Goal: Task Accomplishment & Management: Use online tool/utility

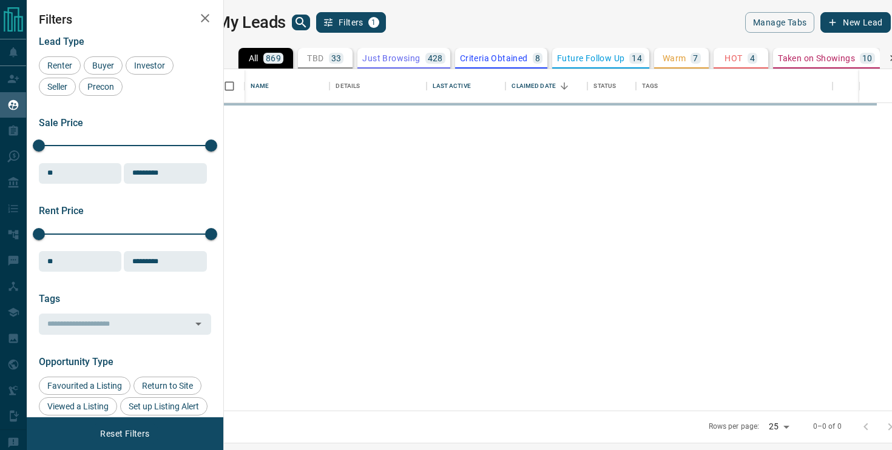
scroll to position [342, 662]
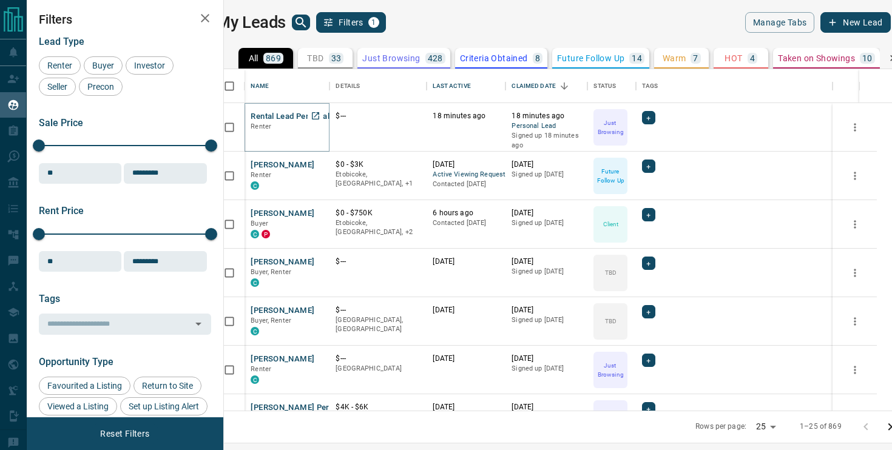
click at [294, 120] on button "Rental Lead Personal" at bounding box center [290, 117] width 79 height 12
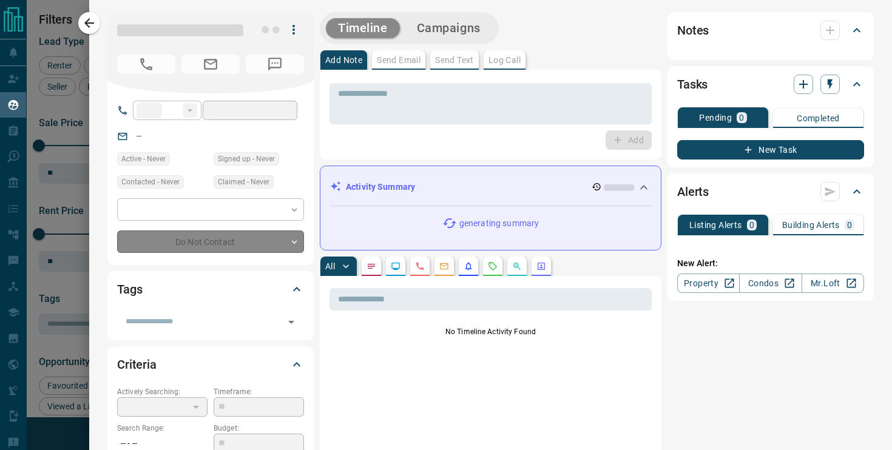
type input "**"
type input "**********"
type input "*"
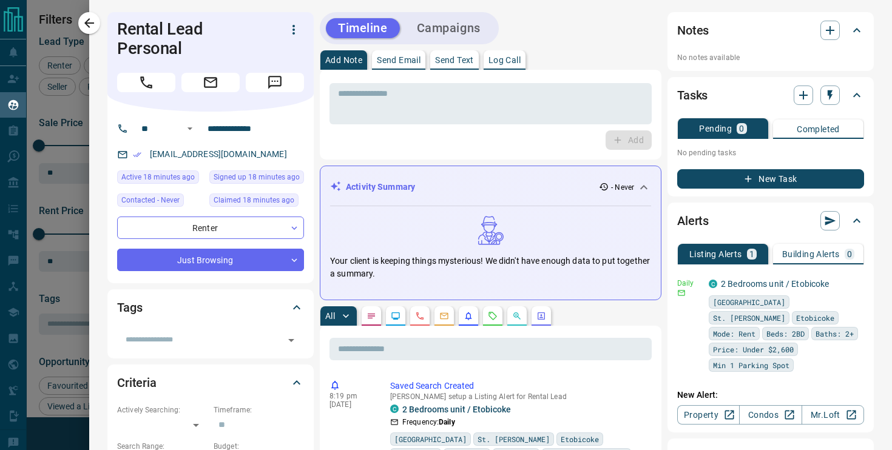
scroll to position [22, 0]
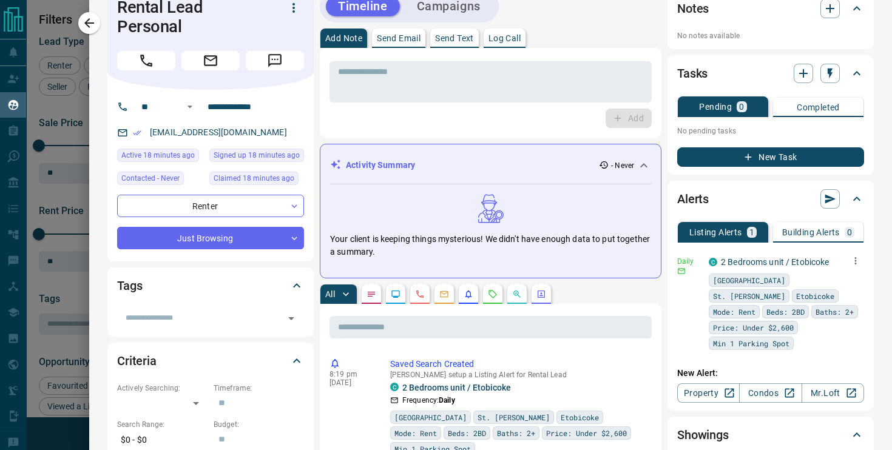
click at [853, 260] on icon "button" at bounding box center [855, 260] width 11 height 11
click at [843, 283] on li "Send" at bounding box center [836, 283] width 53 height 19
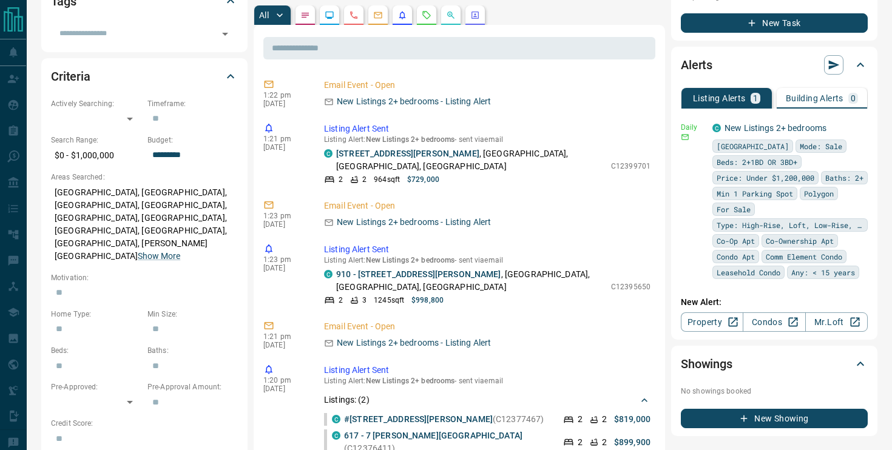
scroll to position [300, 0]
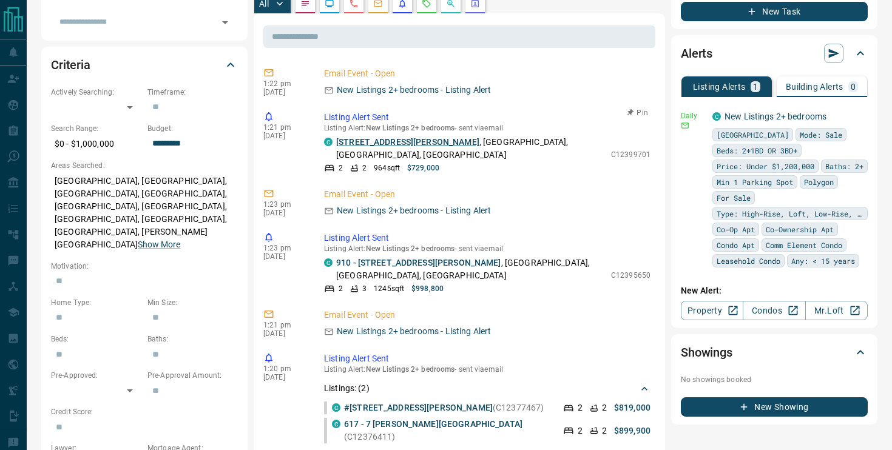
click at [425, 140] on link "733 - 120 Harrison Garden Boulevard" at bounding box center [407, 142] width 143 height 10
click at [400, 263] on link "910 - 591 Sheppard Avenue E" at bounding box center [418, 263] width 165 height 10
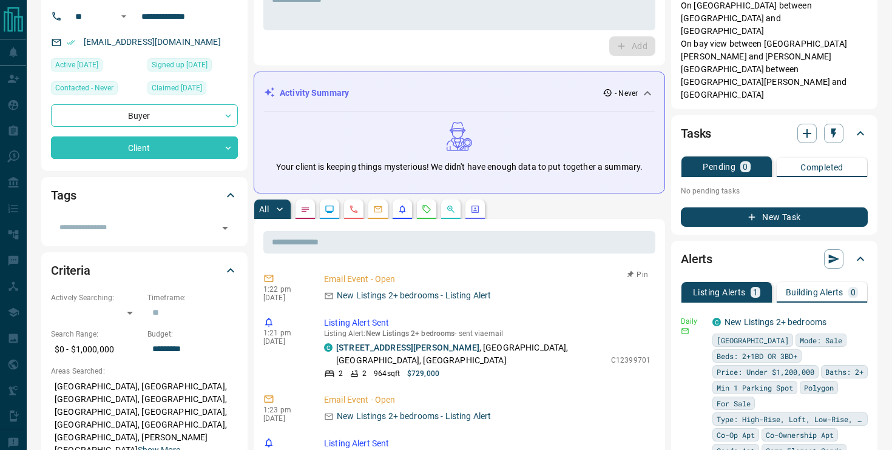
scroll to position [0, 0]
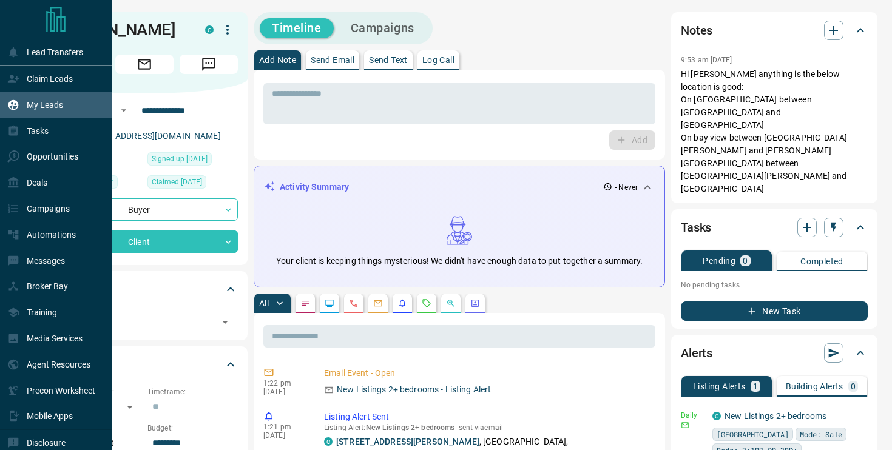
click at [25, 109] on div "My Leads" at bounding box center [35, 105] width 56 height 20
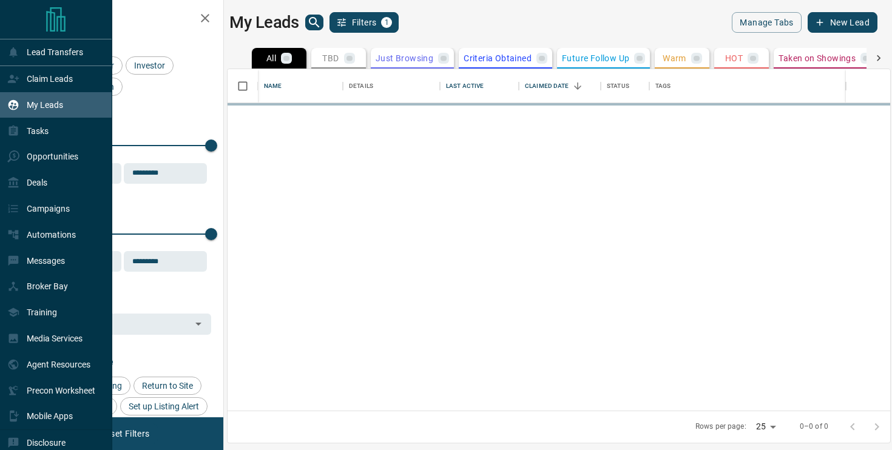
scroll to position [342, 662]
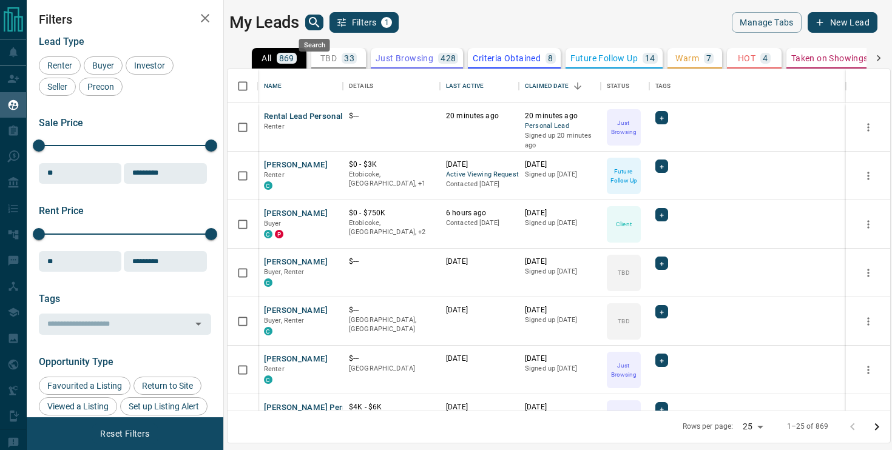
click at [318, 22] on icon "search button" at bounding box center [314, 22] width 15 height 15
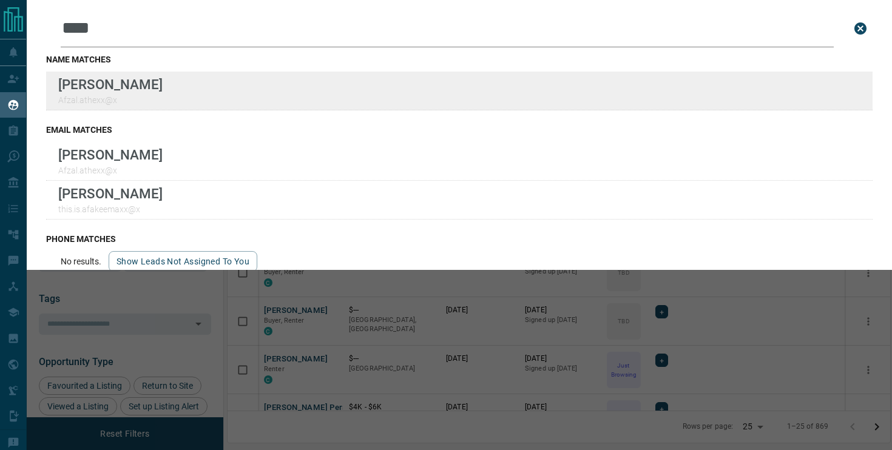
type input "****"
click at [0, 0] on div "Lead Transfers Claim Leads My Leads Tasks Opportunities Deals Campaigns Automat…" at bounding box center [446, 217] width 892 height 435
